Goal: Communication & Community: Answer question/provide support

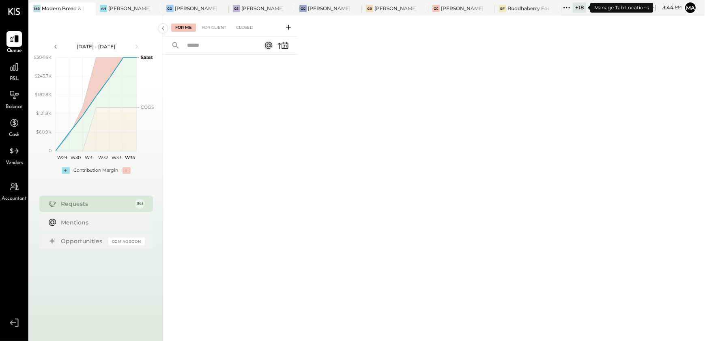
click at [576, 11] on div "+ 18" at bounding box center [579, 7] width 13 height 10
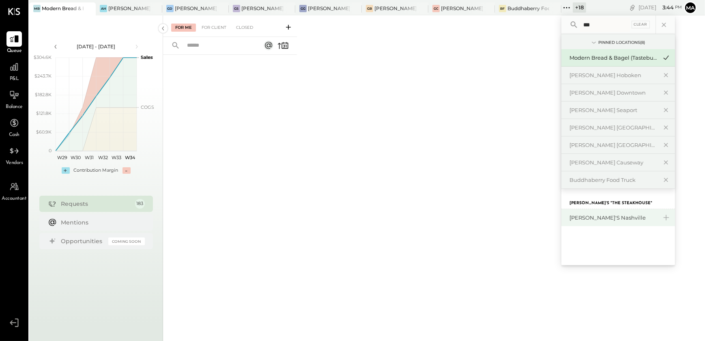
type input "***"
click at [593, 221] on div "[PERSON_NAME]'s Nashville" at bounding box center [619, 217] width 114 height 17
click at [590, 217] on div "[PERSON_NAME]'s Nashville" at bounding box center [614, 218] width 88 height 8
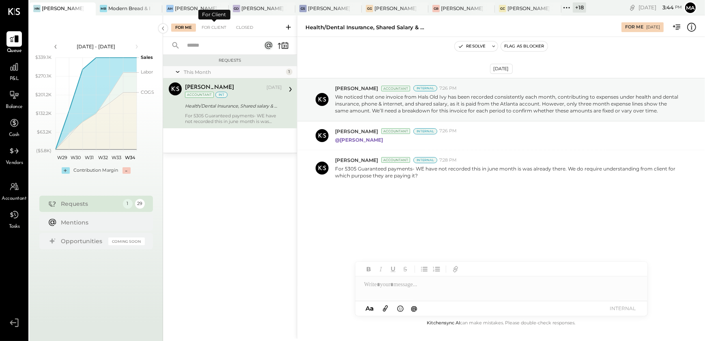
drag, startPoint x: 214, startPoint y: 25, endPoint x: 254, endPoint y: 35, distance: 40.7
click at [215, 25] on div "For Client" at bounding box center [214, 28] width 33 height 8
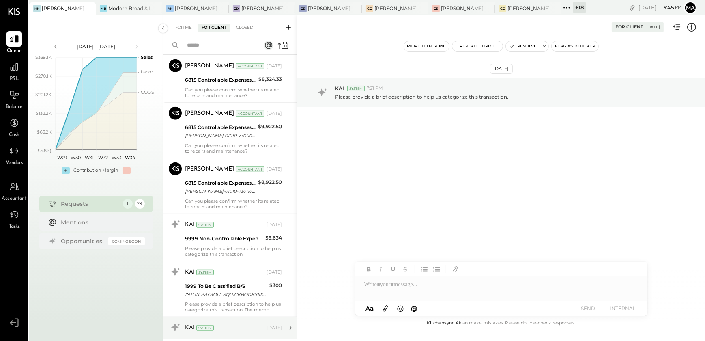
scroll to position [703, 0]
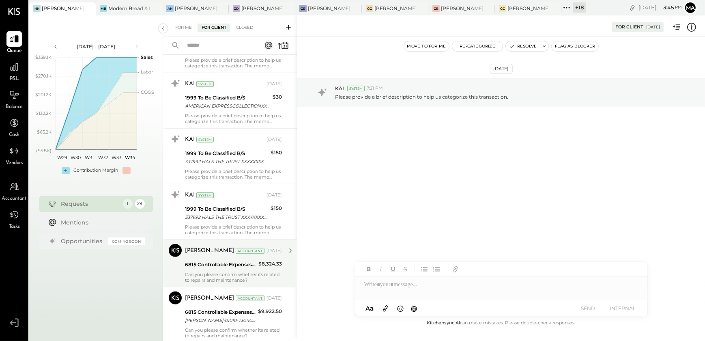
click at [239, 269] on div "[PERSON_NAME] Accountant [DATE] 6815 Controllable Expenses:Repairs & Maintenanc…" at bounding box center [233, 263] width 97 height 39
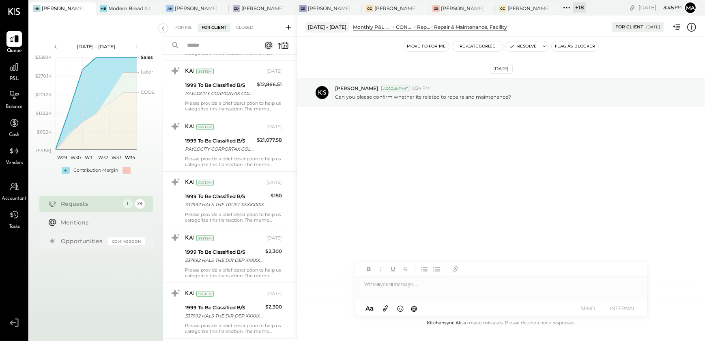
scroll to position [260, 0]
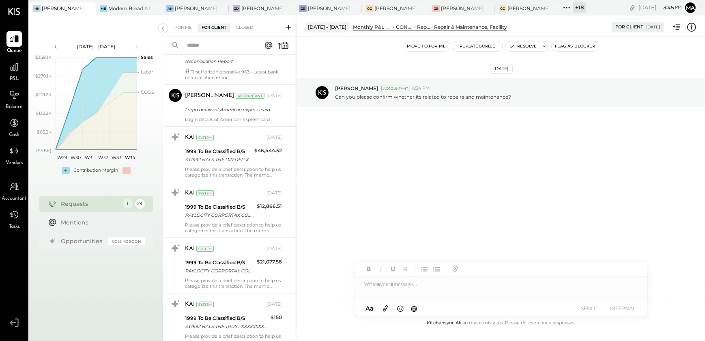
click at [286, 24] on icon at bounding box center [289, 27] width 8 height 8
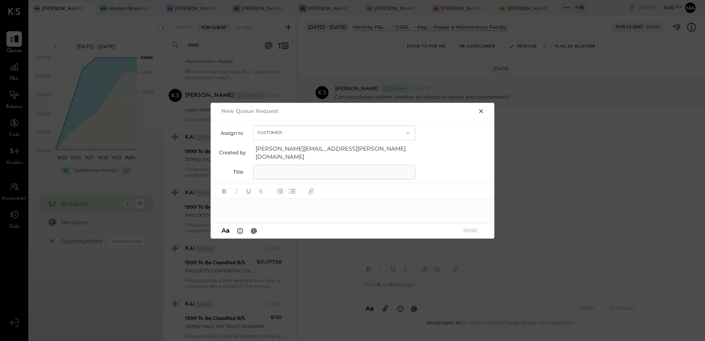
click at [289, 170] on input "text" at bounding box center [334, 172] width 162 height 15
type input "**********"
click at [279, 200] on div at bounding box center [353, 207] width 284 height 16
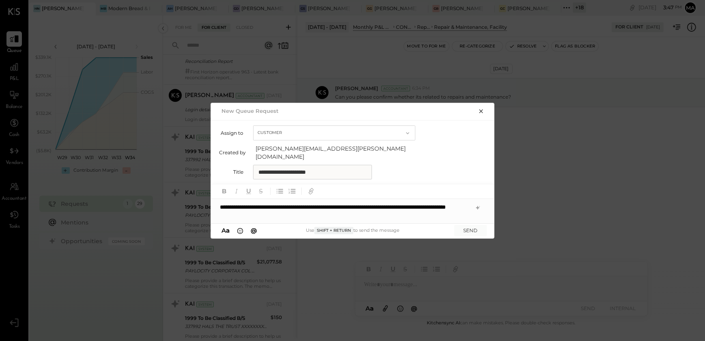
click at [325, 214] on div "**********" at bounding box center [353, 211] width 284 height 24
click at [329, 213] on div "**********" at bounding box center [353, 211] width 284 height 24
click at [310, 190] on icon "button" at bounding box center [311, 192] width 4 height 4
click at [310, 190] on icon "button" at bounding box center [311, 191] width 9 height 9
drag, startPoint x: 224, startPoint y: 205, endPoint x: 351, endPoint y: 210, distance: 127.1
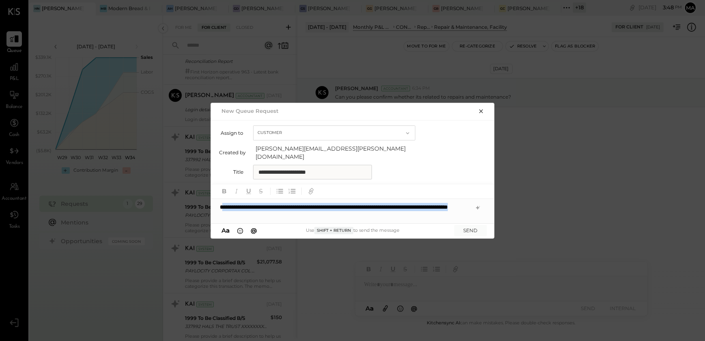
click at [351, 210] on div "**********" at bounding box center [353, 211] width 284 height 24
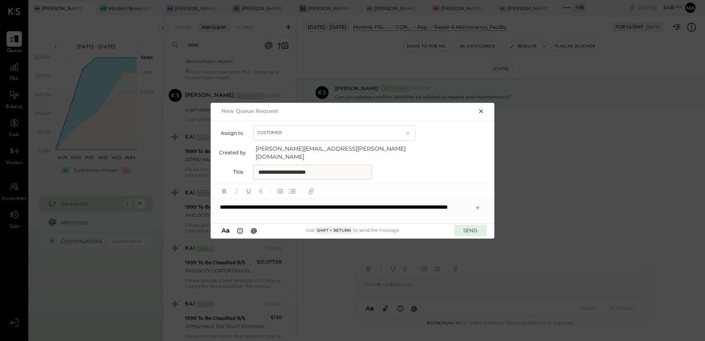
click at [468, 226] on button "SEND" at bounding box center [471, 230] width 32 height 11
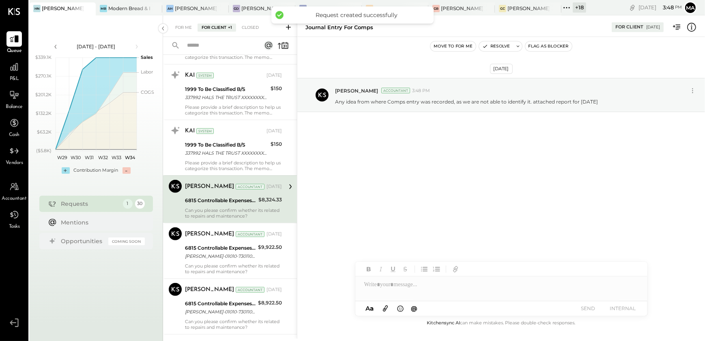
scroll to position [1389, 0]
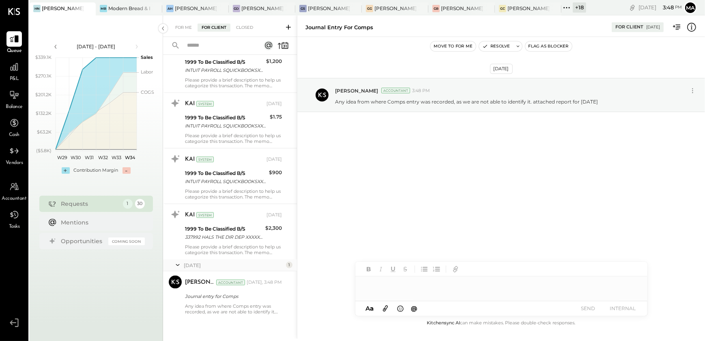
click at [403, 286] on div at bounding box center [502, 284] width 292 height 16
paste div
click at [457, 268] on icon "button" at bounding box center [455, 269] width 9 height 9
click at [384, 309] on icon at bounding box center [385, 308] width 9 height 9
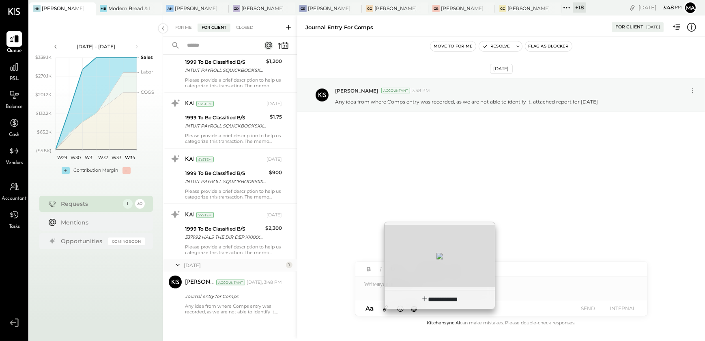
click at [430, 272] on div at bounding box center [440, 256] width 110 height 62
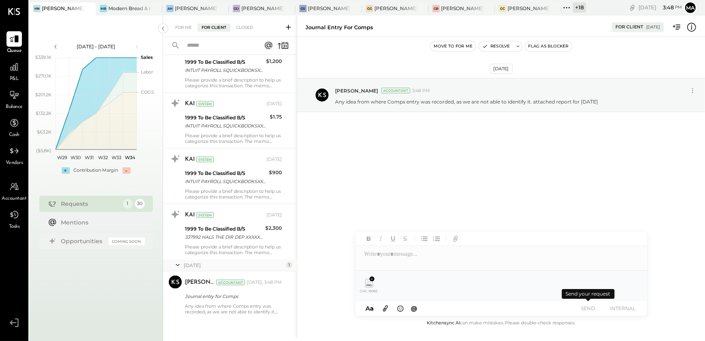
click at [584, 310] on button "SEND" at bounding box center [588, 308] width 32 height 11
click at [589, 308] on button "SEND" at bounding box center [588, 308] width 32 height 11
click at [364, 257] on div at bounding box center [502, 254] width 292 height 16
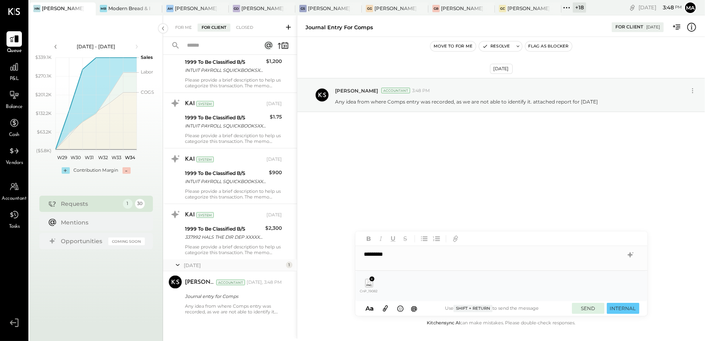
click at [585, 309] on button "SEND" at bounding box center [588, 308] width 32 height 11
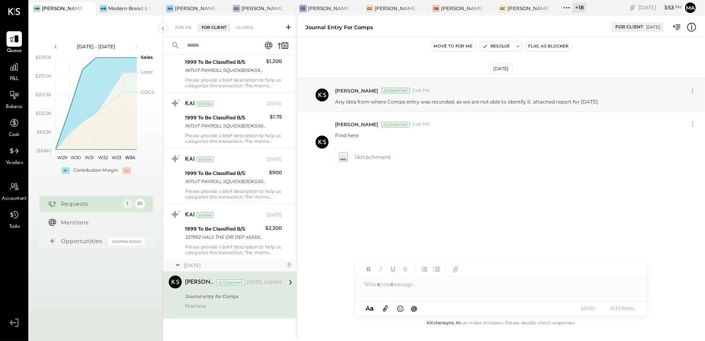
click at [158, 284] on div "[DATE] - [DATE] polygon, polyline { transition: fill-opacity 0.1s, stroke-opaci…" at bounding box center [96, 185] width 134 height 341
